Goal: Information Seeking & Learning: Find specific fact

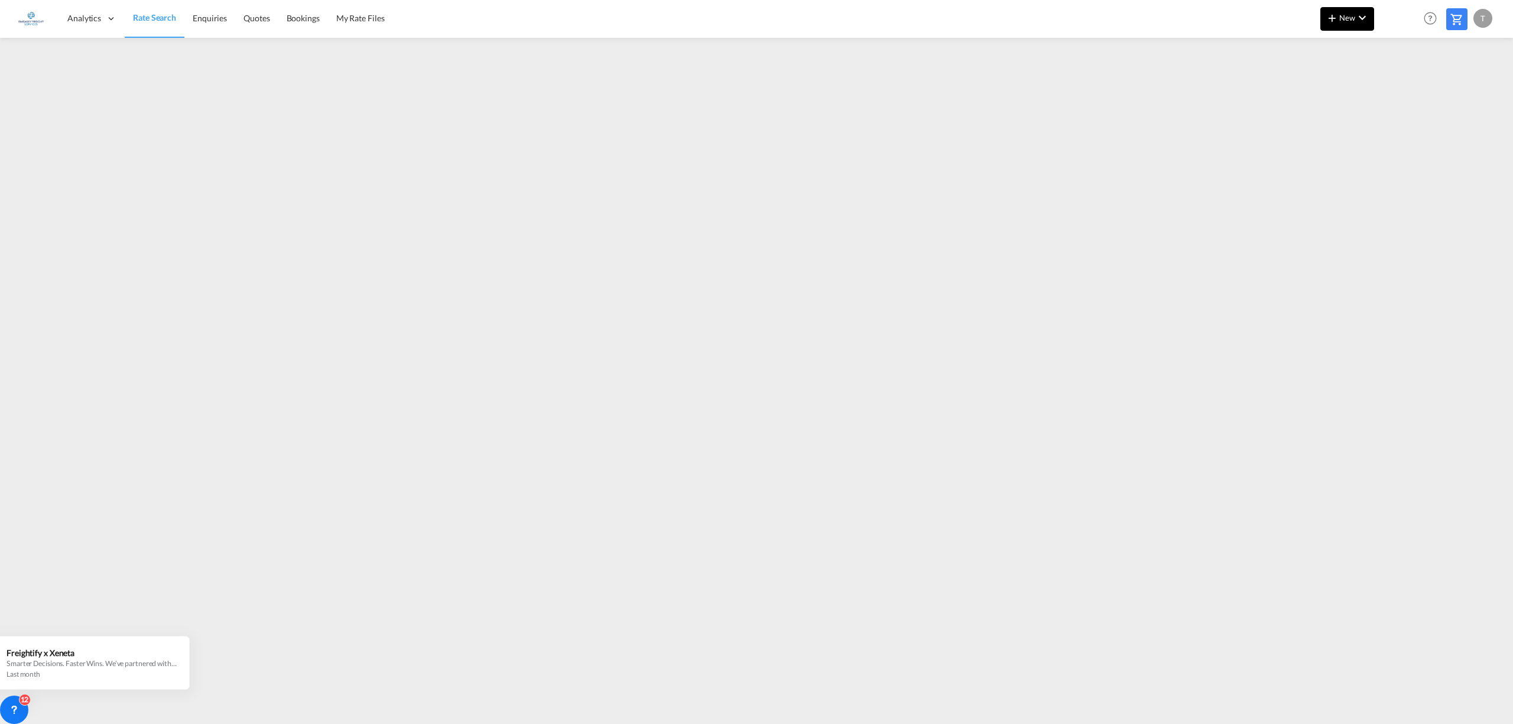
click at [1348, 17] on span "New" at bounding box center [1347, 17] width 44 height 9
click at [376, 21] on md-backdrop at bounding box center [756, 362] width 1513 height 724
click at [353, 17] on span "My Rate Files" at bounding box center [360, 18] width 48 height 10
click at [155, 17] on span "Rate Search" at bounding box center [154, 18] width 43 height 10
